Goal: Transaction & Acquisition: Purchase product/service

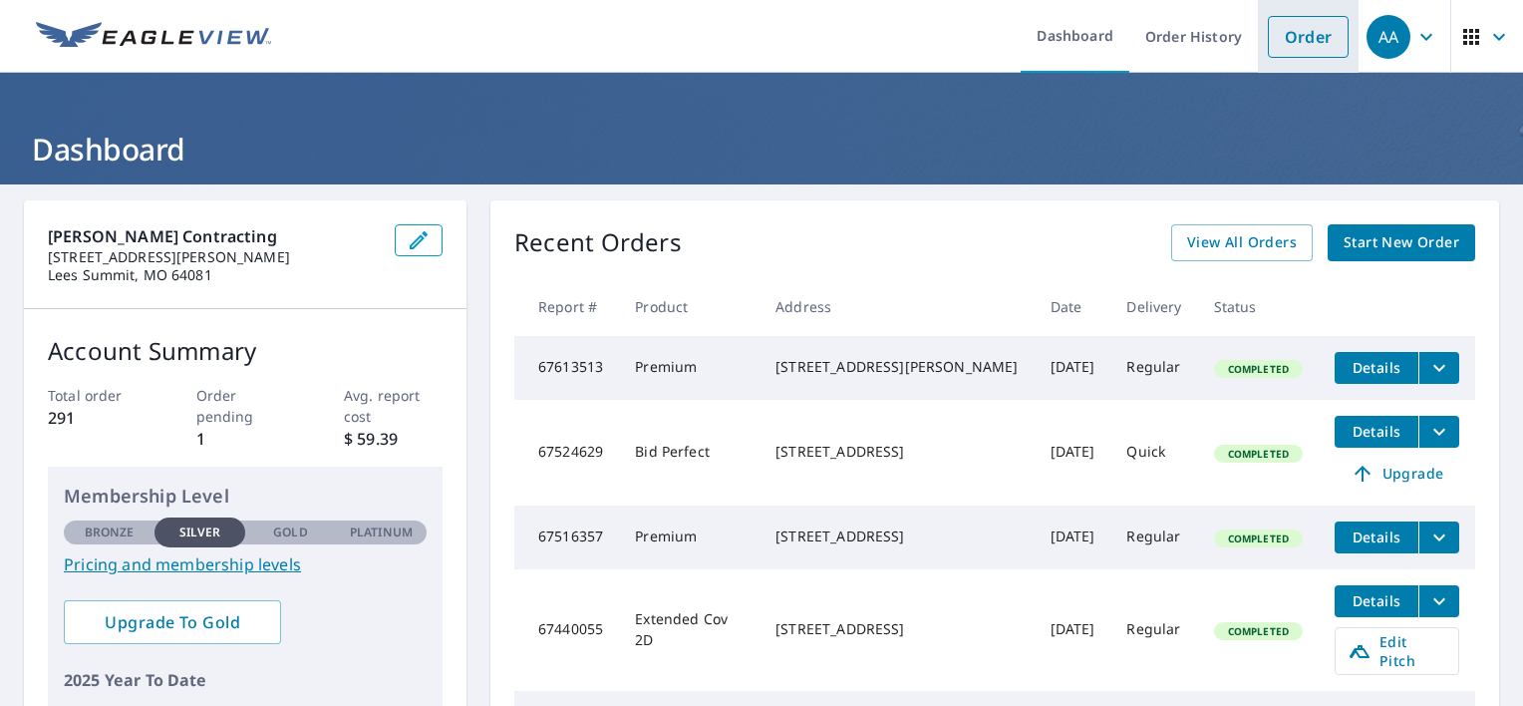
click at [1294, 26] on link "Order" at bounding box center [1308, 37] width 81 height 42
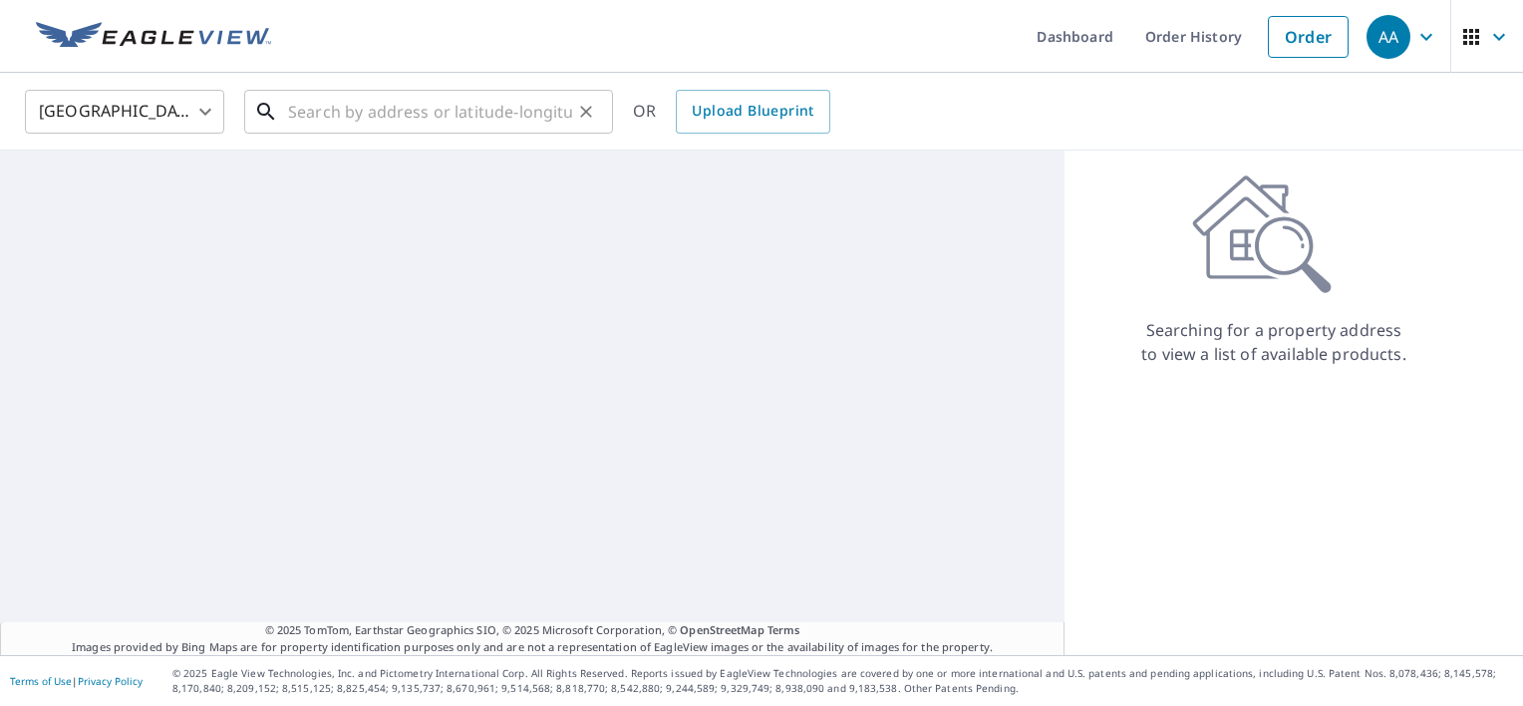
click at [371, 117] on input "text" at bounding box center [430, 112] width 284 height 56
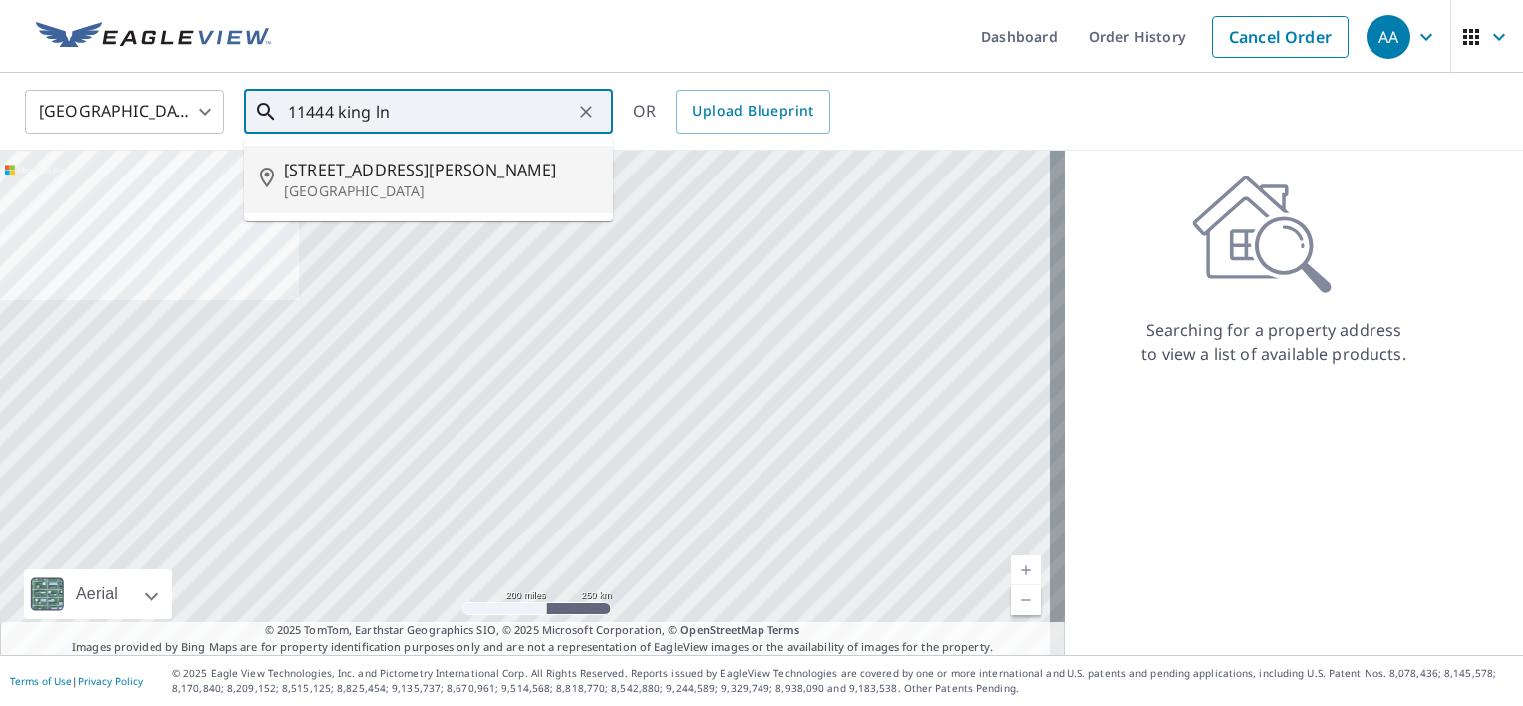
click at [389, 175] on span "[STREET_ADDRESS][PERSON_NAME]" at bounding box center [440, 169] width 313 height 24
type input "[STREET_ADDRESS]"
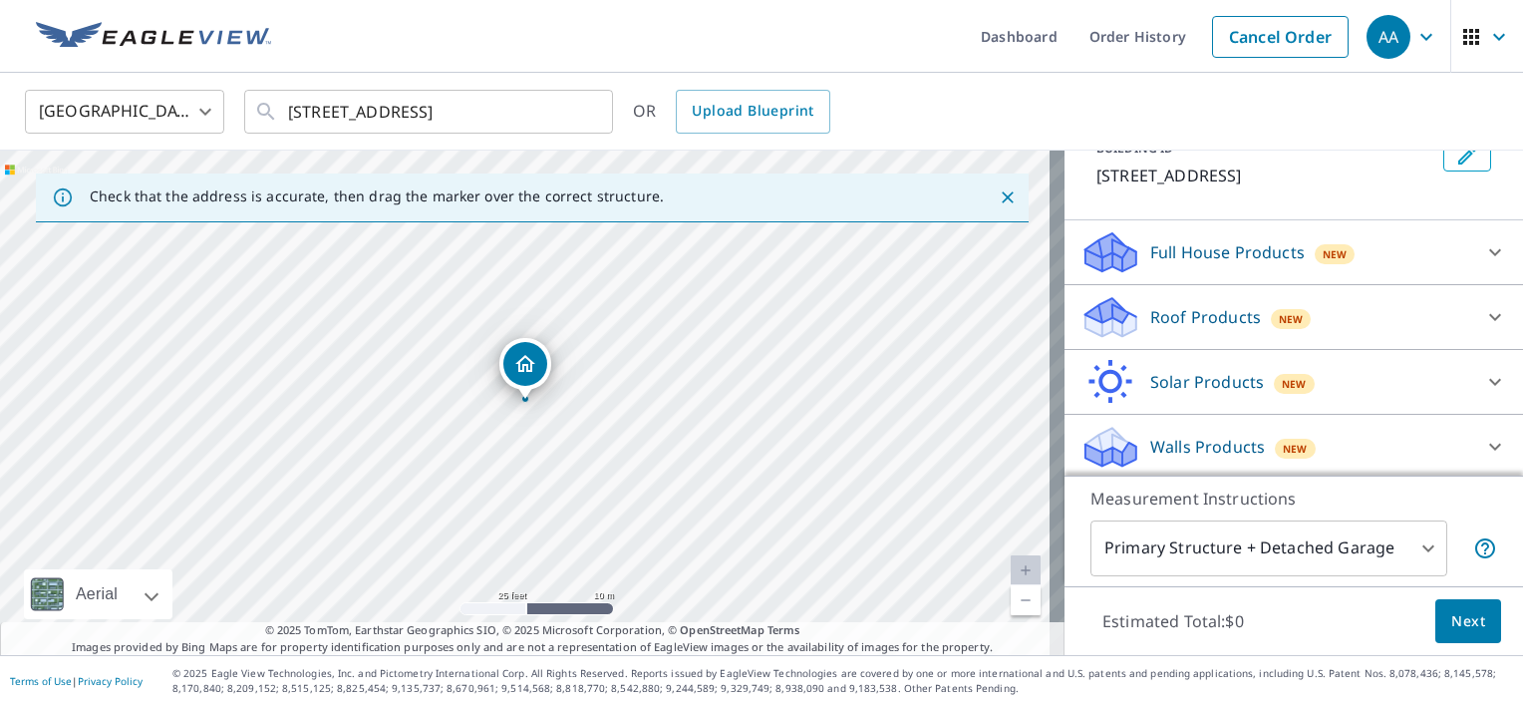
scroll to position [140, 0]
click at [1483, 308] on icon at bounding box center [1495, 314] width 24 height 24
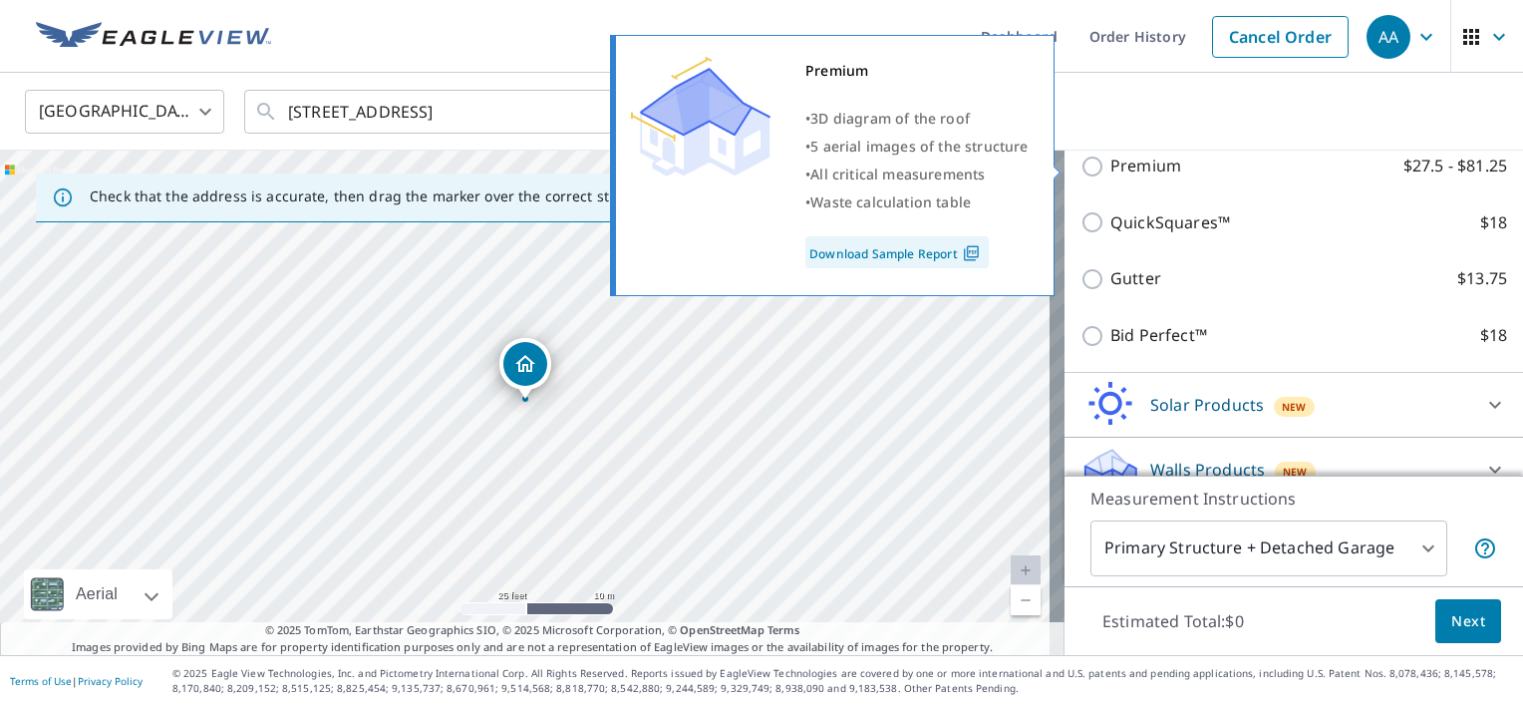
click at [1092, 158] on input "Premium $27.5 - $81.25" at bounding box center [1096, 167] width 30 height 24
checkbox input "true"
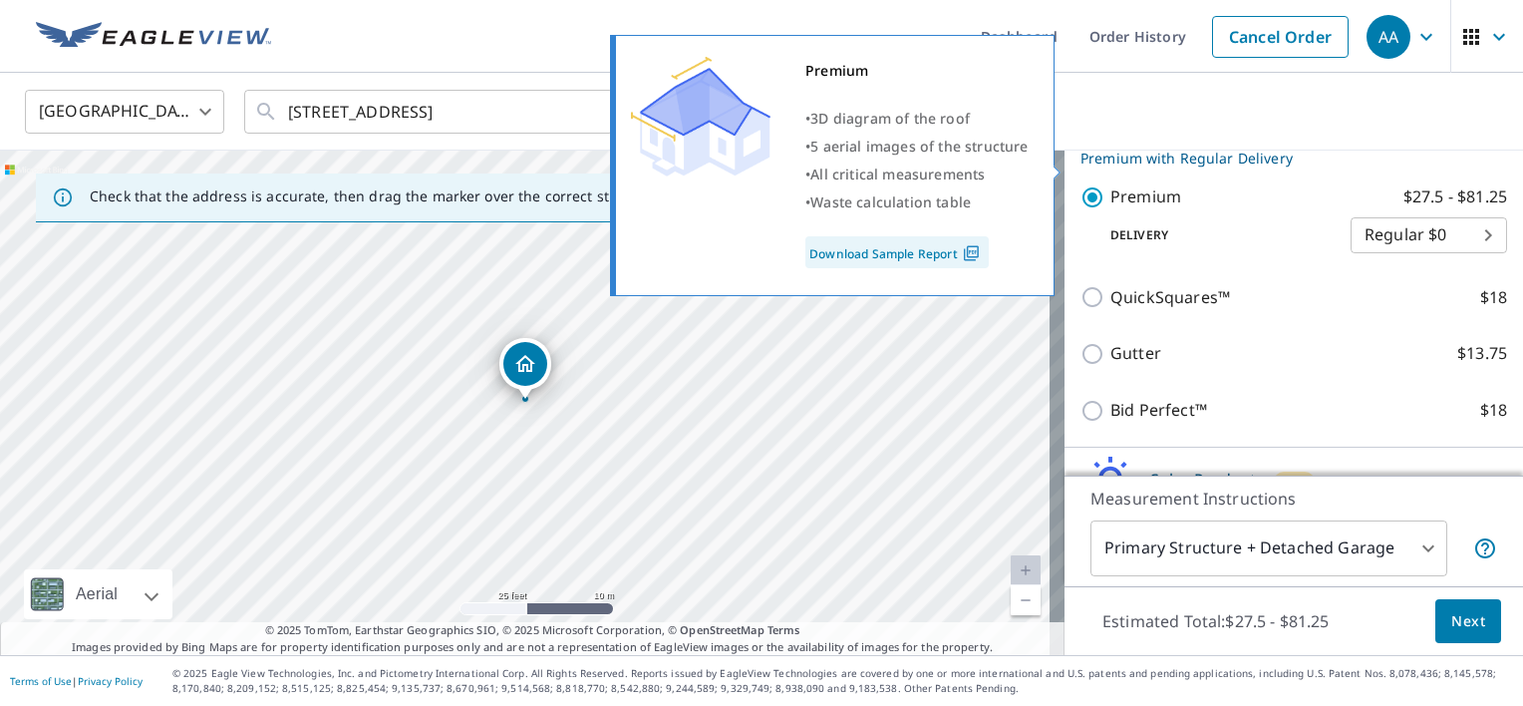
scroll to position [370, 0]
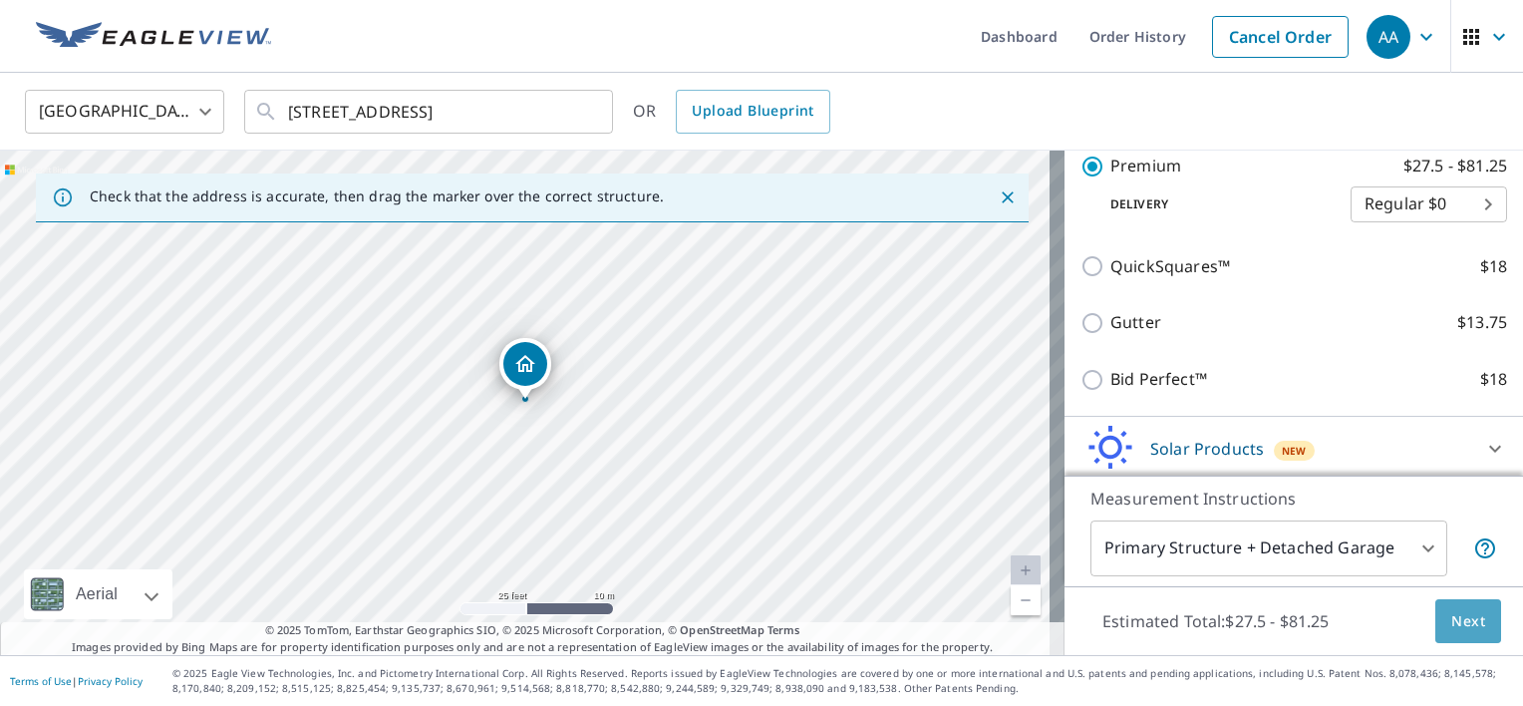
click at [1467, 627] on span "Next" at bounding box center [1468, 621] width 34 height 25
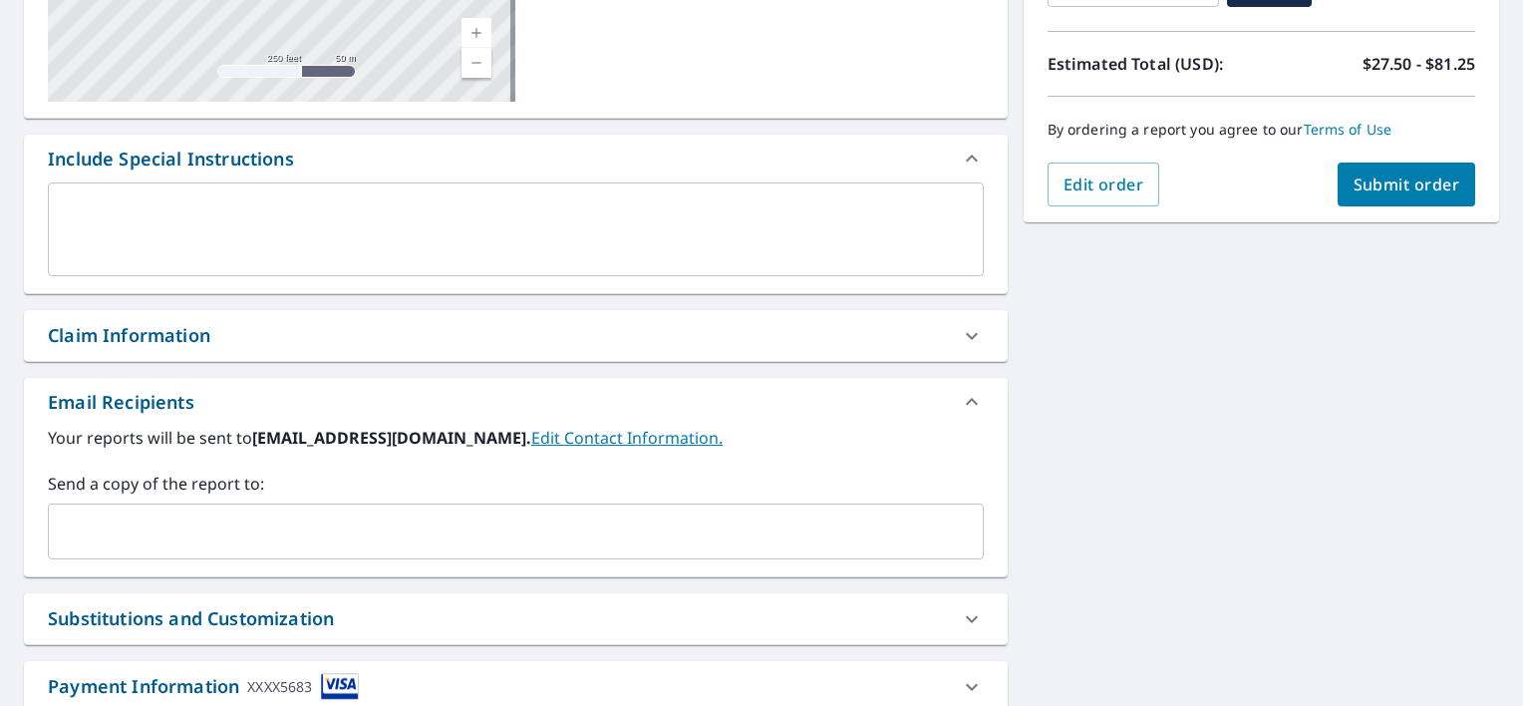
scroll to position [498, 0]
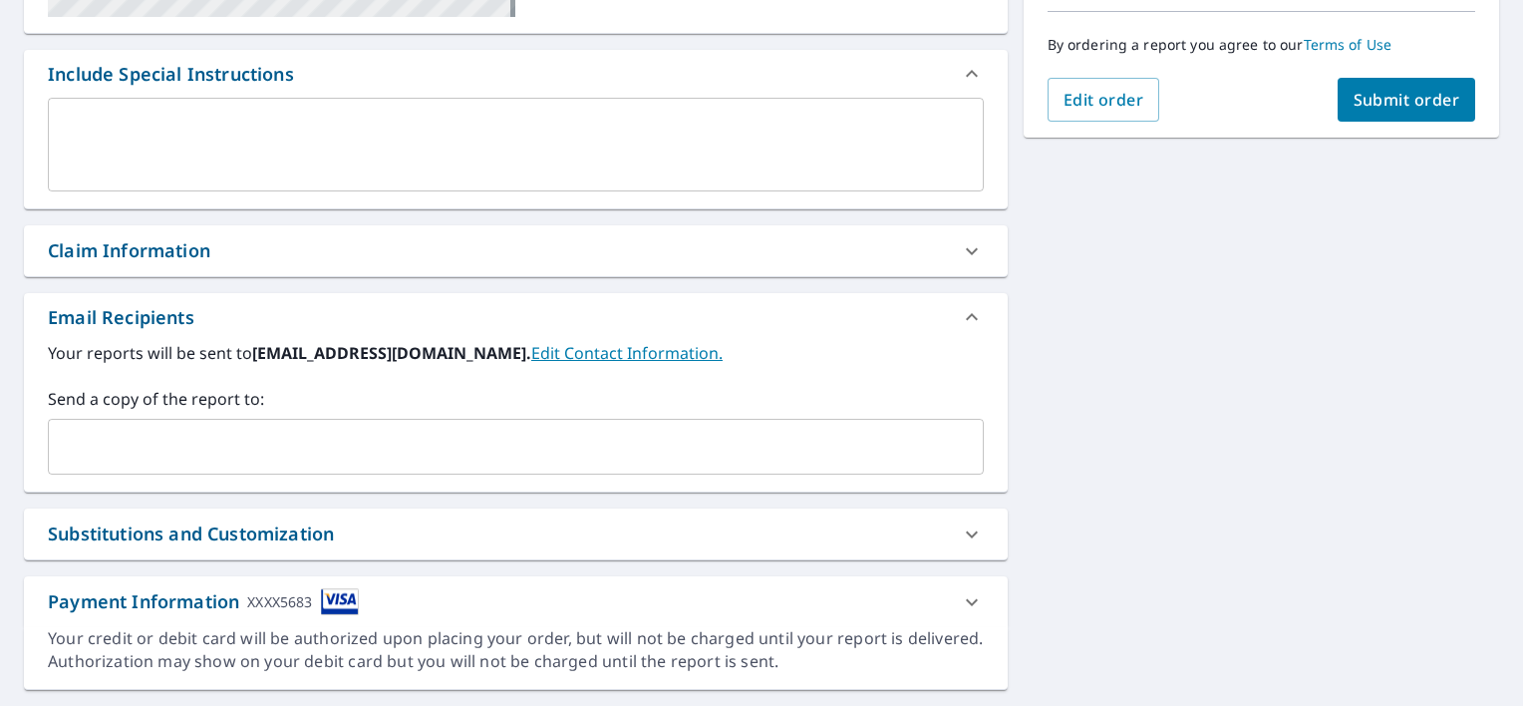
click at [203, 472] on div "​" at bounding box center [516, 447] width 936 height 56
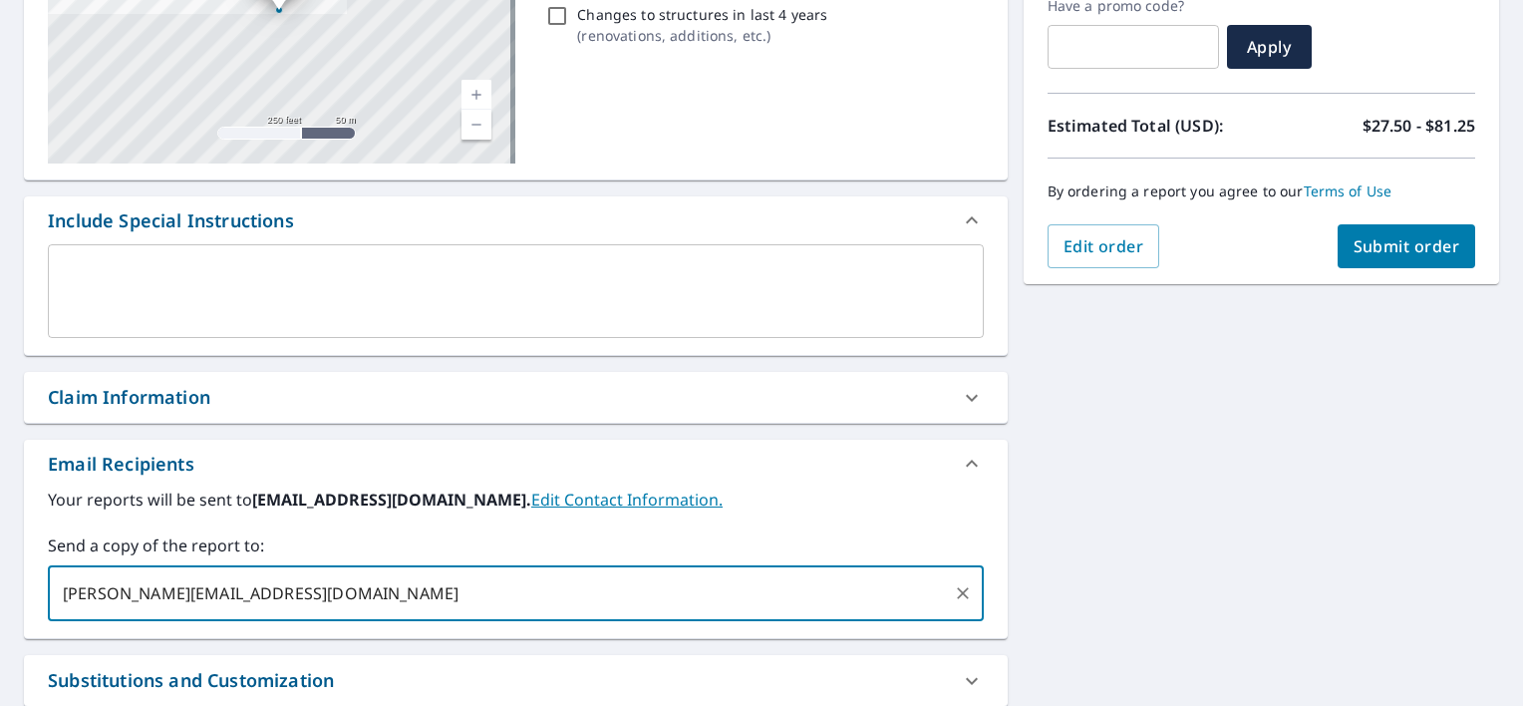
scroll to position [348, 0]
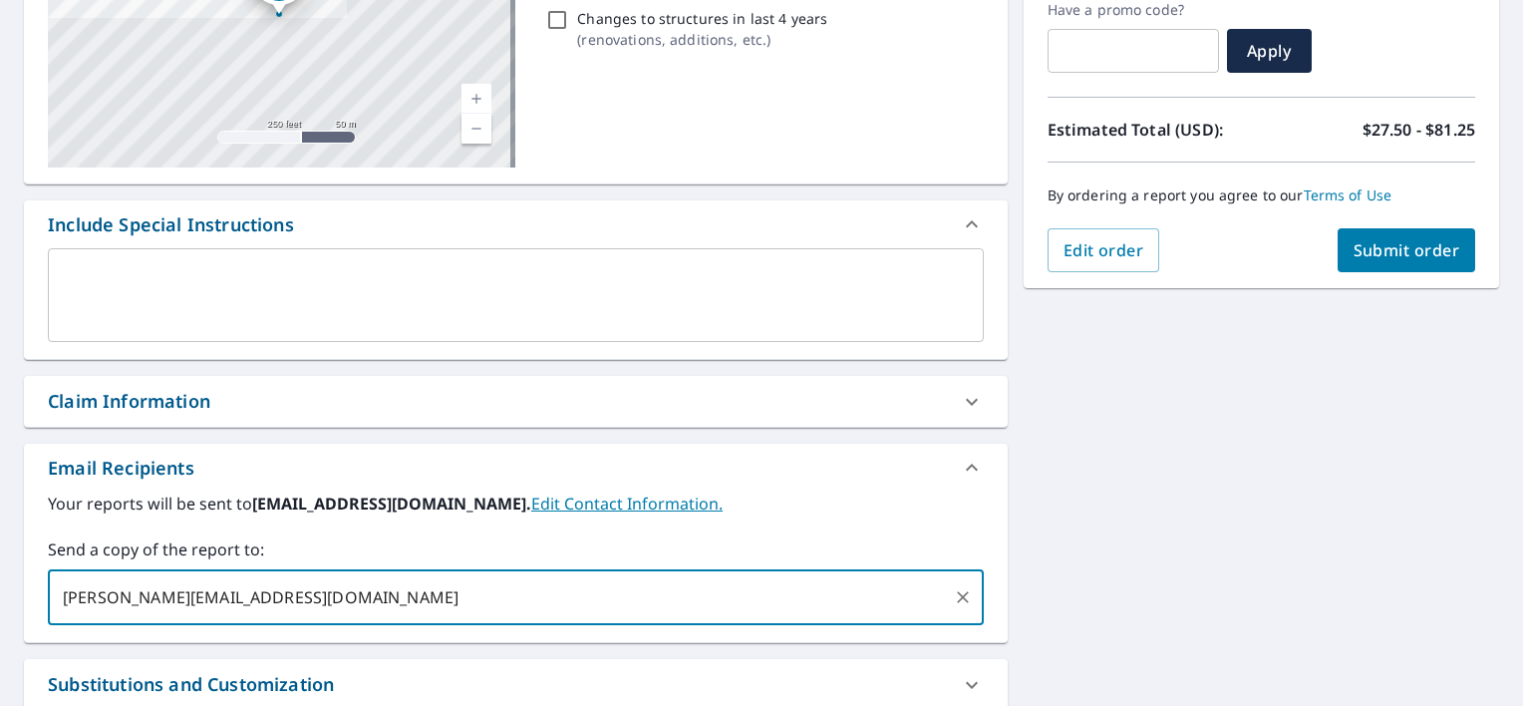
type input "[PERSON_NAME][EMAIL_ADDRESS][DOMAIN_NAME]"
click at [1400, 248] on span "Submit order" at bounding box center [1407, 250] width 107 height 22
